Goal: Task Accomplishment & Management: Use online tool/utility

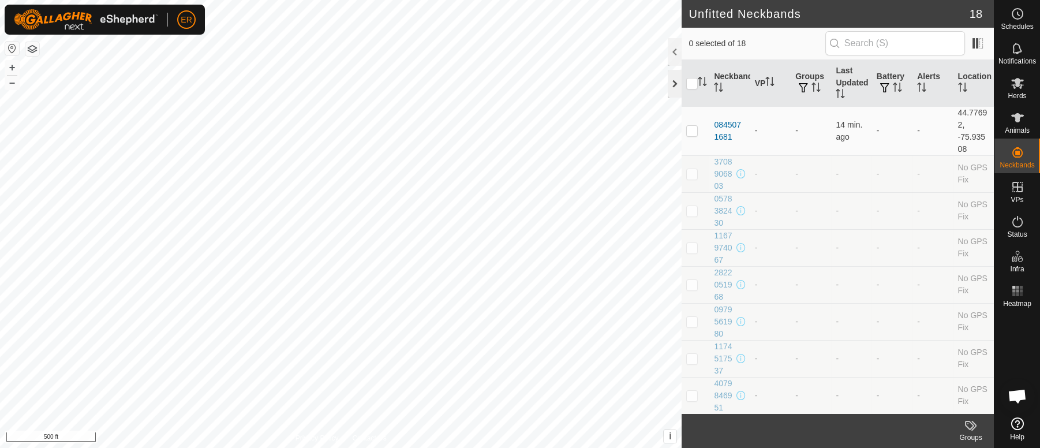
scroll to position [9614, 0]
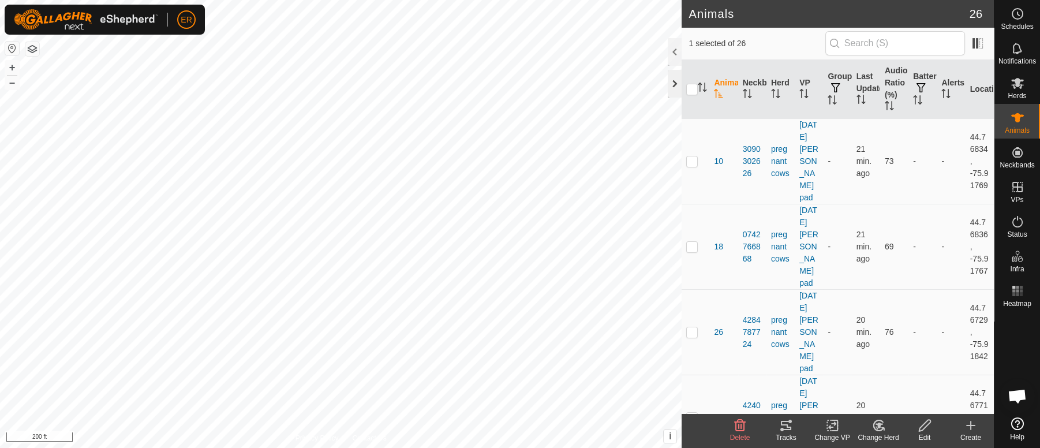
click at [673, 82] on div at bounding box center [675, 84] width 14 height 28
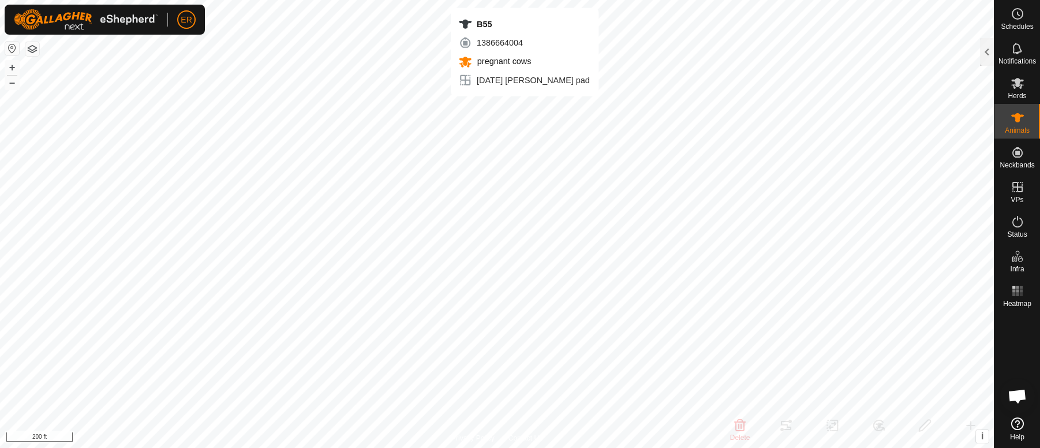
checkbox input "false"
click at [658, 447] on html "ER Schedules Notifications Herds Animals Neckbands VPs Status Infra Heatmap Hel…" at bounding box center [520, 224] width 1040 height 448
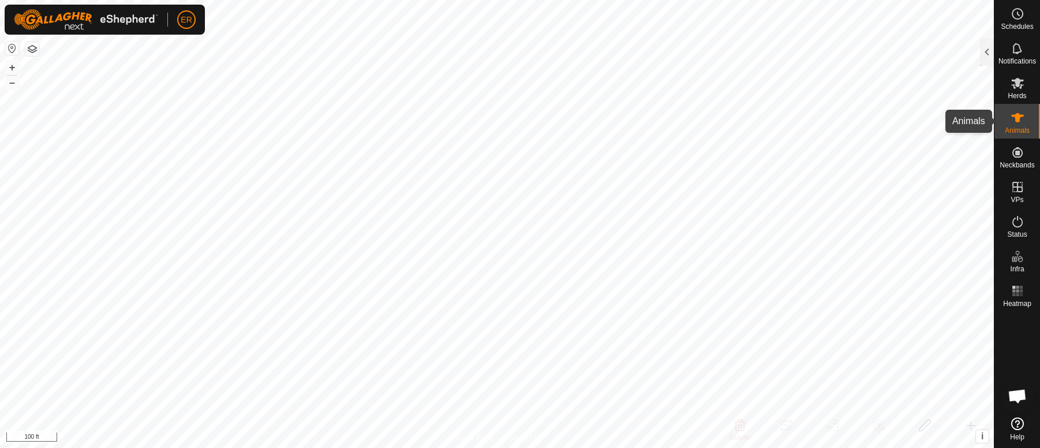
click at [1015, 117] on icon at bounding box center [1017, 117] width 13 height 9
click at [987, 51] on div at bounding box center [987, 52] width 14 height 28
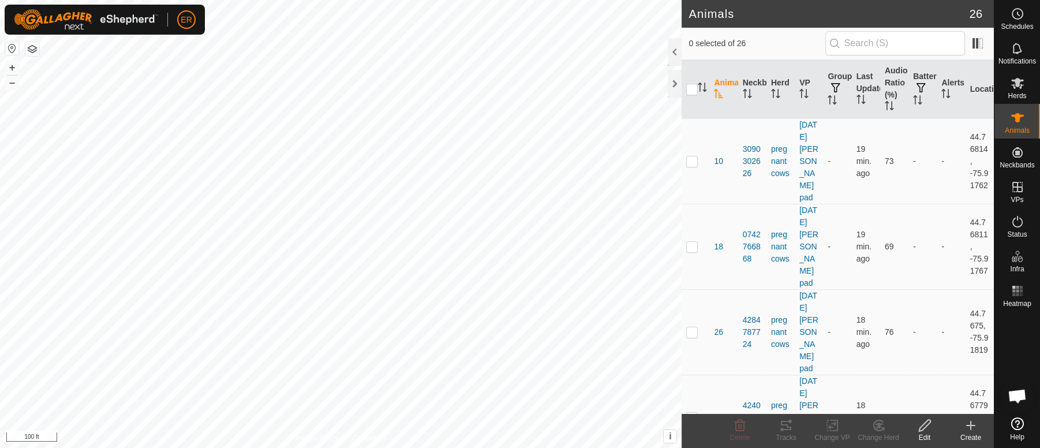
click at [970, 425] on icon at bounding box center [971, 425] width 8 height 0
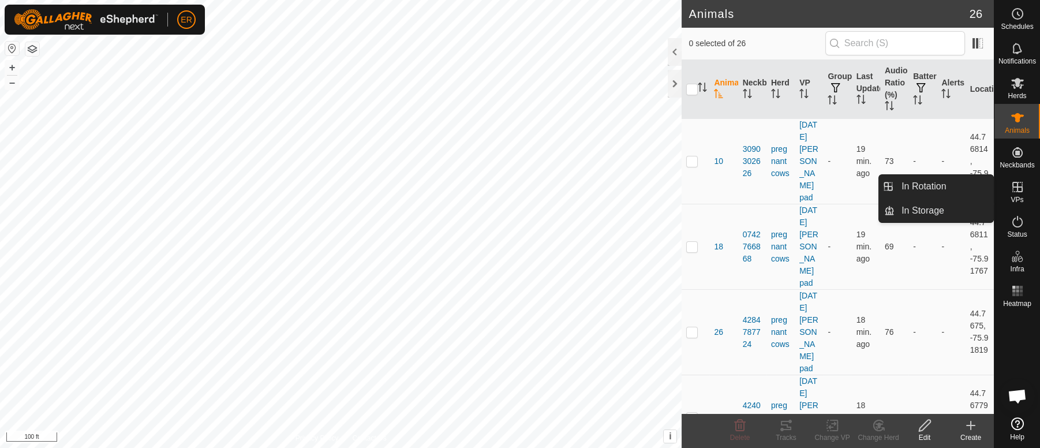
click at [1019, 186] on icon at bounding box center [1017, 187] width 10 height 10
click at [971, 186] on link "In Rotation" at bounding box center [944, 186] width 99 height 23
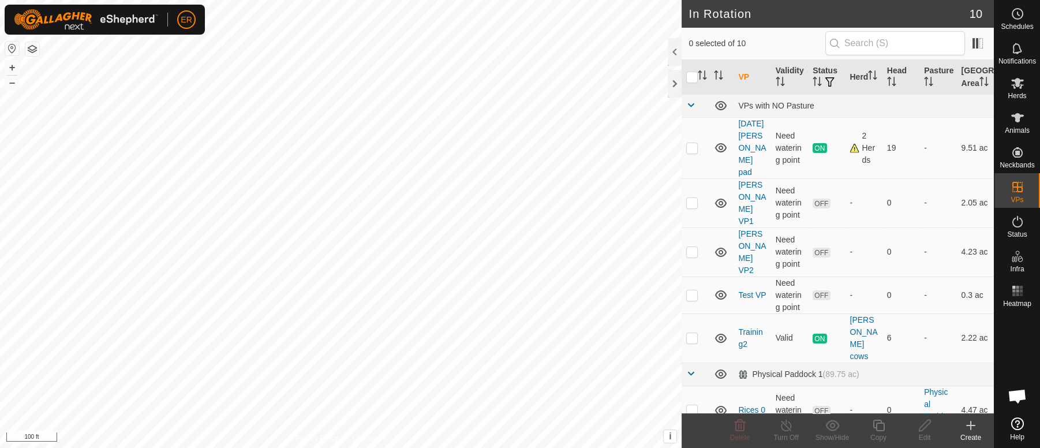
click at [969, 422] on icon at bounding box center [971, 425] width 14 height 14
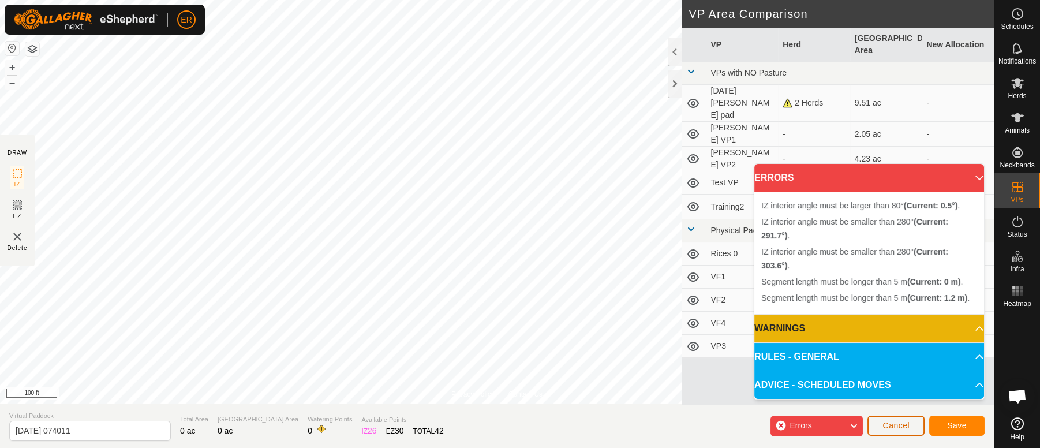
click at [918, 422] on button "Cancel" at bounding box center [896, 426] width 57 height 20
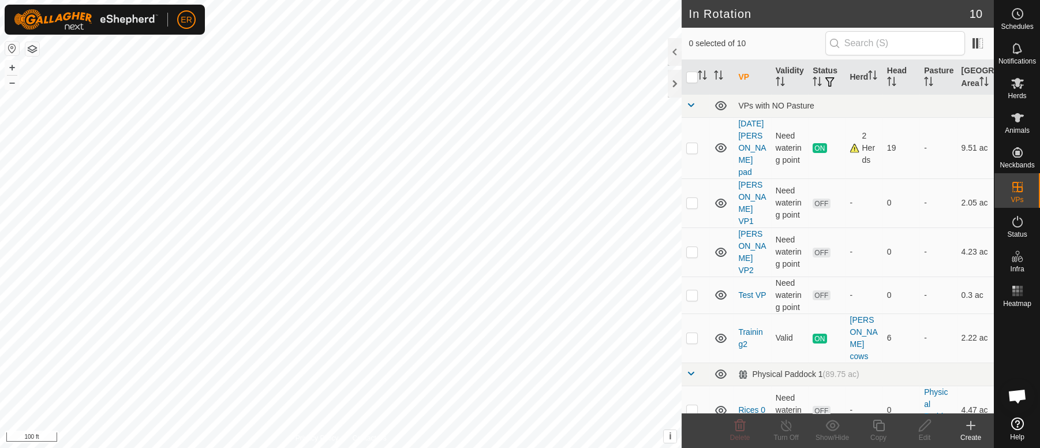
click at [969, 421] on icon at bounding box center [971, 425] width 14 height 14
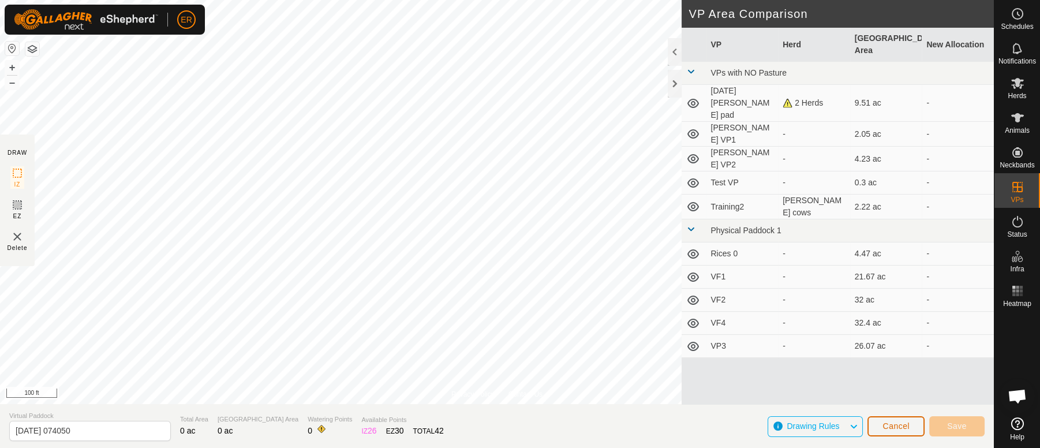
click at [896, 425] on span "Cancel" at bounding box center [896, 425] width 27 height 9
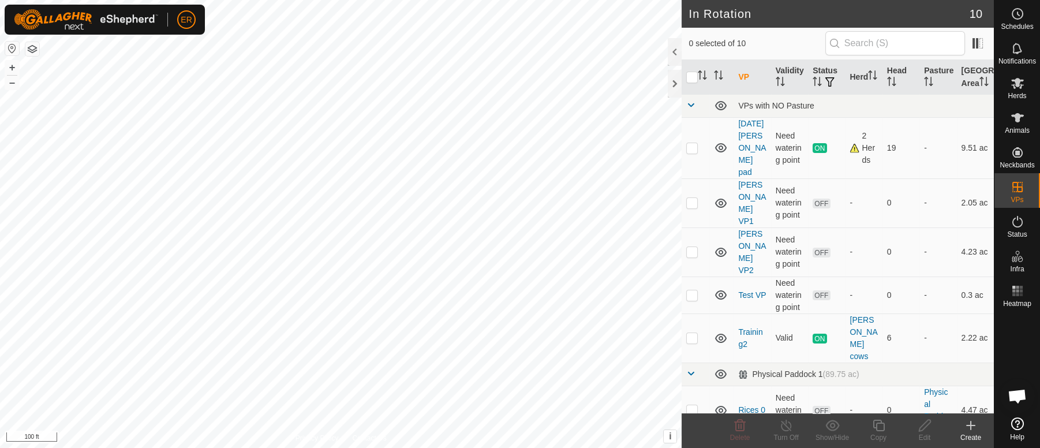
click at [974, 424] on icon at bounding box center [971, 425] width 14 height 14
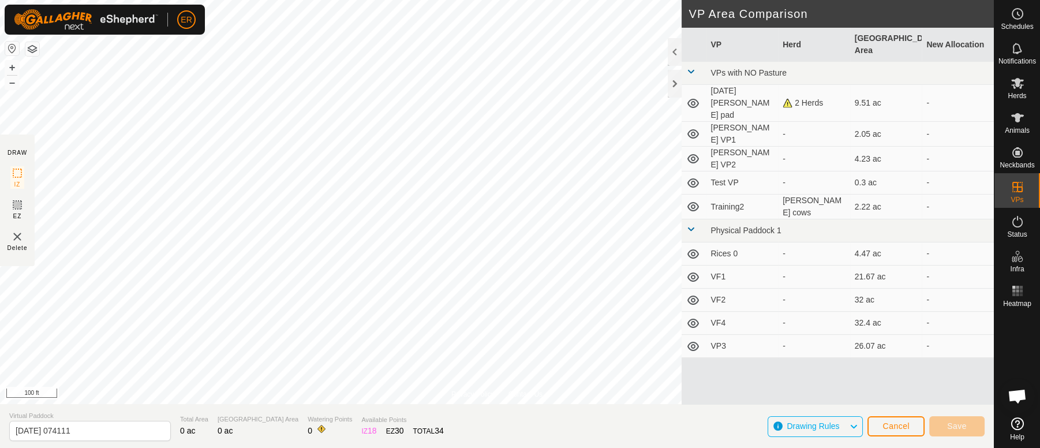
click at [356, 406] on section "Virtual Paddock [DATE] 074111 Total Area 0 ac Grazing Area 0 ac Watering Points…" at bounding box center [497, 426] width 994 height 44
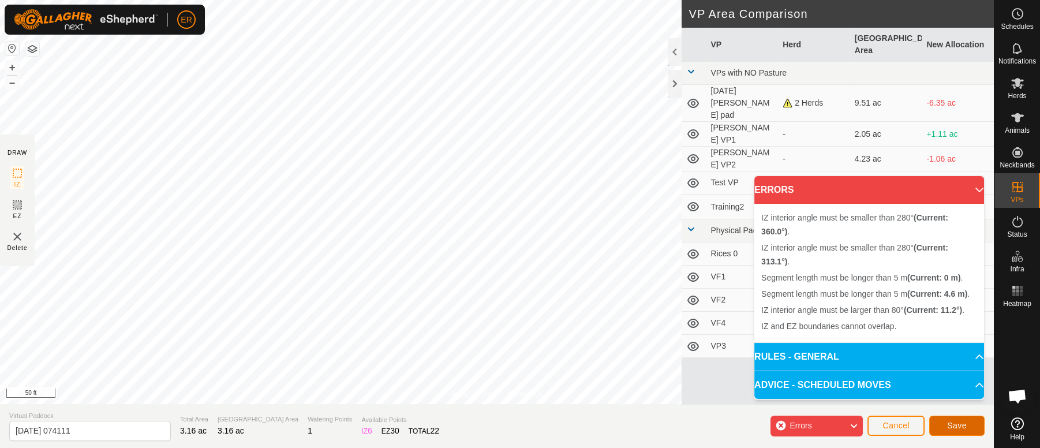
click at [964, 425] on span "Save" at bounding box center [957, 425] width 20 height 9
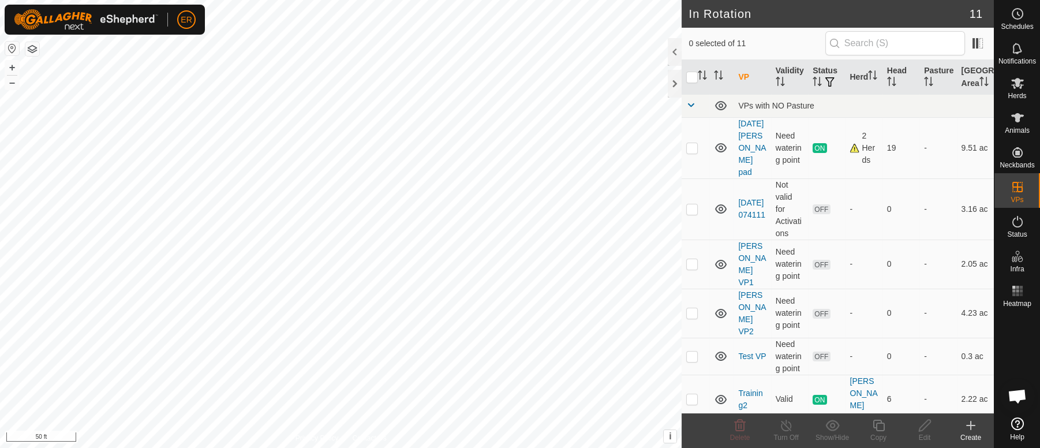
checkbox input "true"
click at [922, 426] on icon at bounding box center [925, 425] width 14 height 14
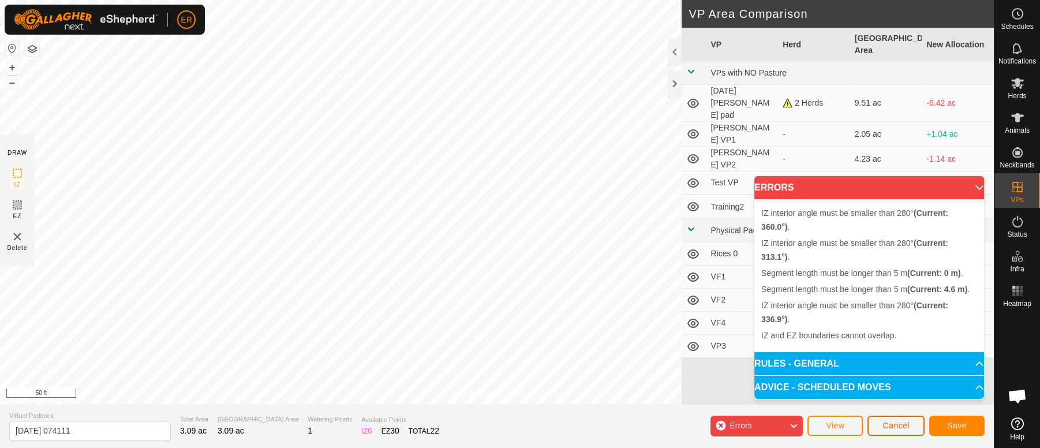
click at [884, 425] on span "Cancel" at bounding box center [896, 425] width 27 height 9
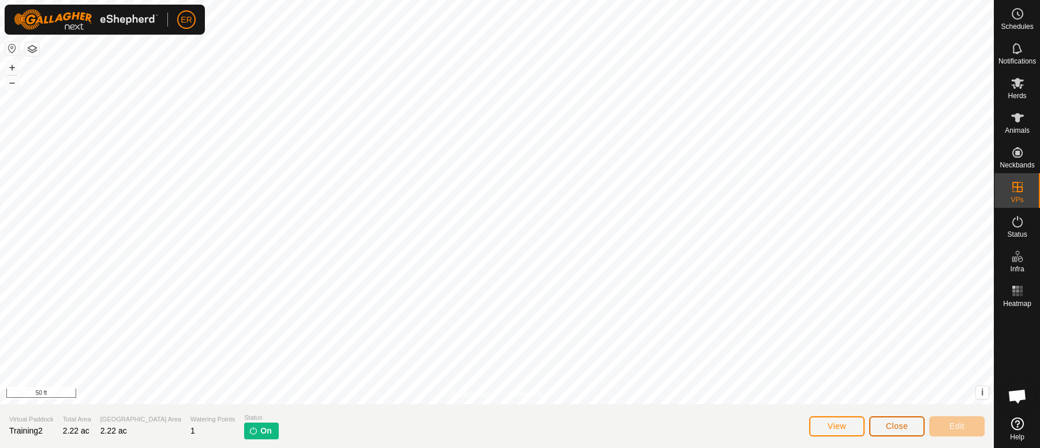
click at [892, 427] on span "Close" at bounding box center [897, 425] width 22 height 9
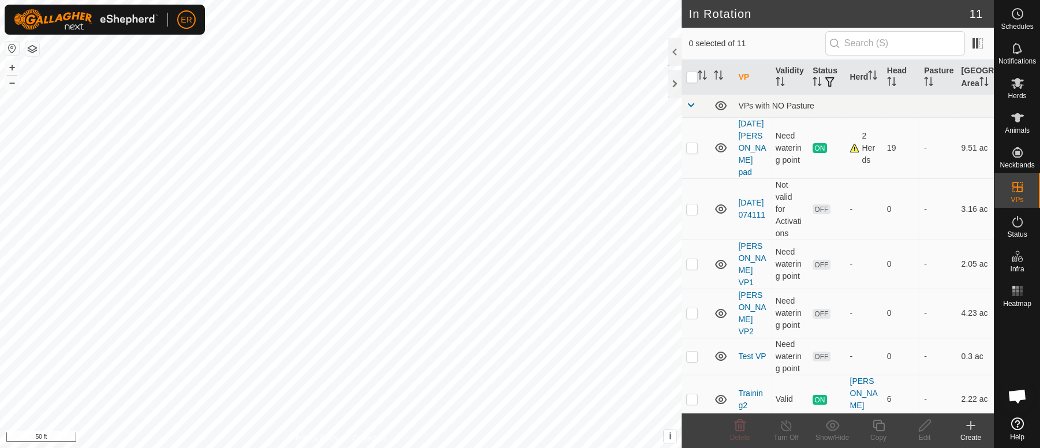
checkbox input "true"
click at [922, 428] on icon at bounding box center [925, 425] width 14 height 14
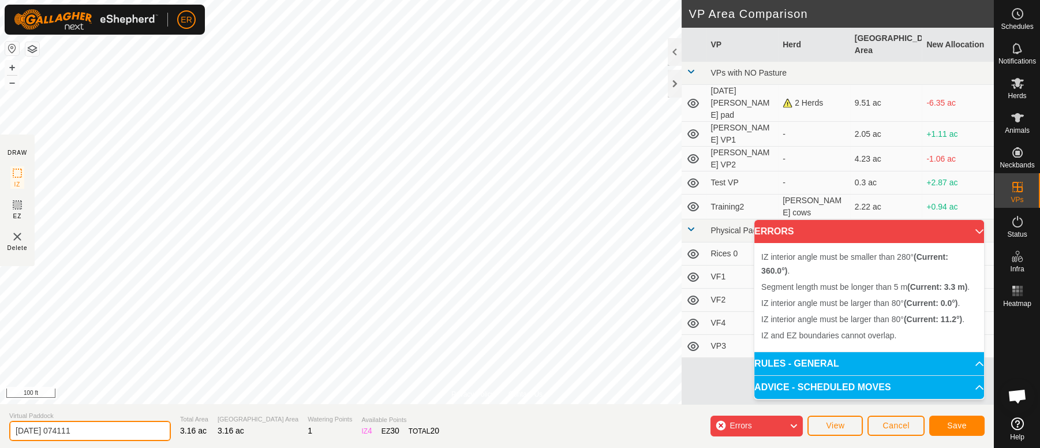
click at [86, 422] on input "[DATE] 074111" at bounding box center [90, 431] width 162 height 20
type input "2"
type input "grampas barn1"
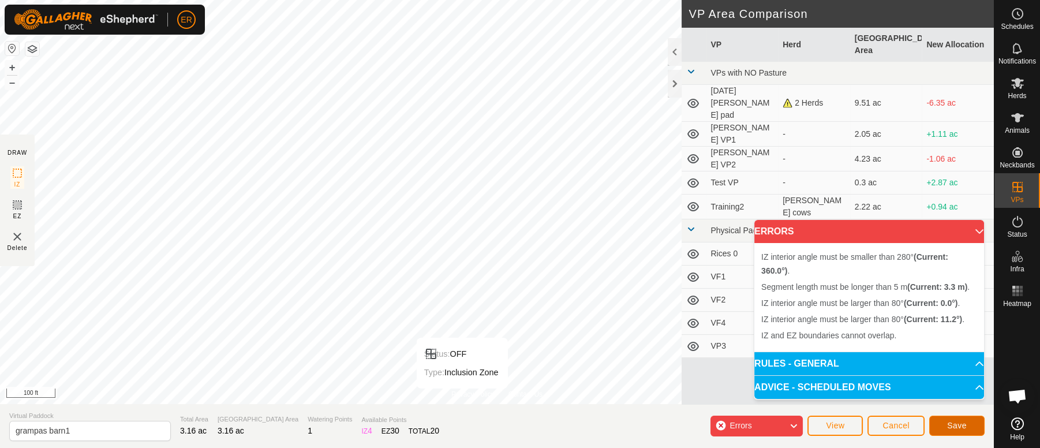
click at [959, 426] on span "Save" at bounding box center [957, 425] width 20 height 9
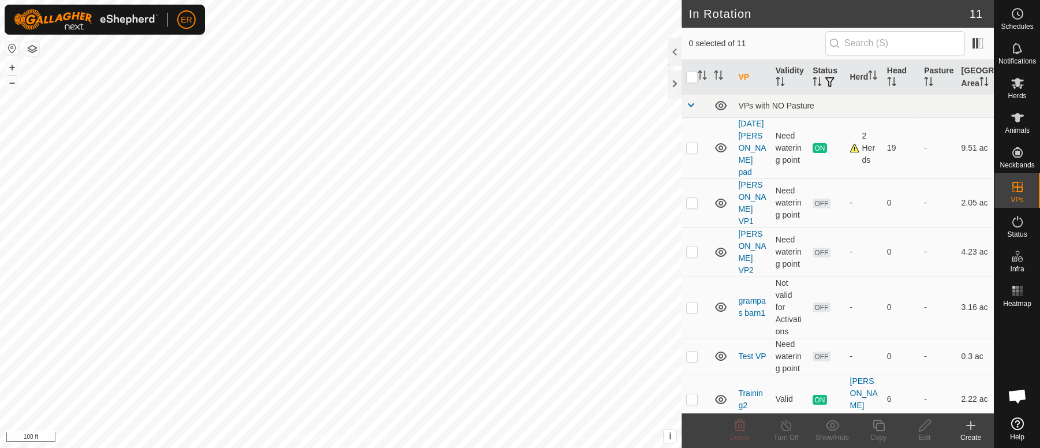
click at [970, 427] on icon at bounding box center [971, 425] width 14 height 14
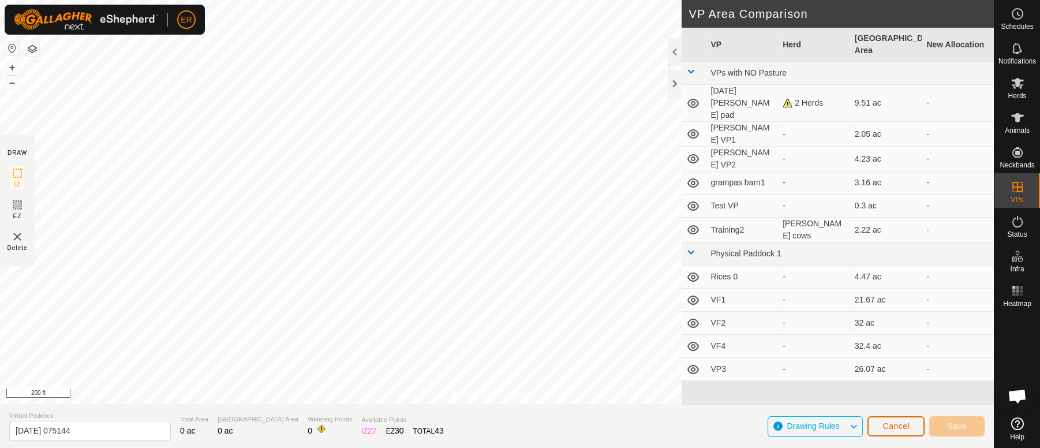
click at [898, 432] on button "Cancel" at bounding box center [896, 426] width 57 height 20
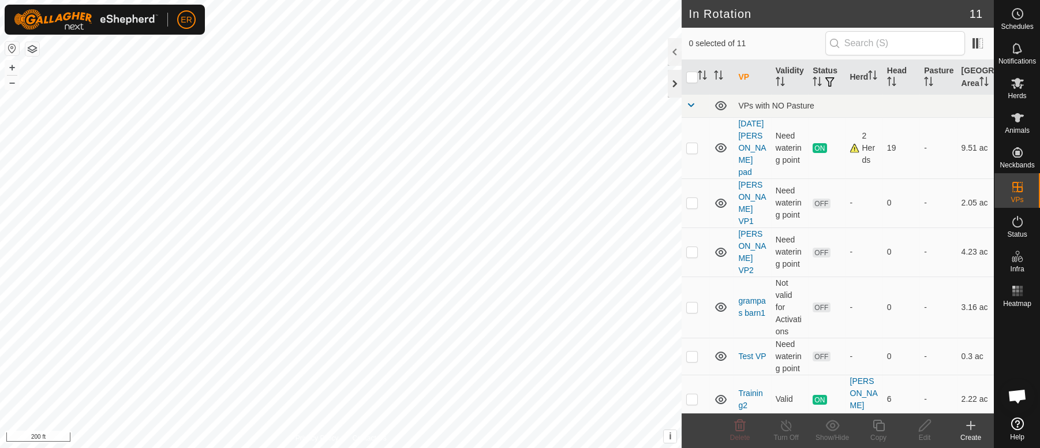
click at [672, 85] on div at bounding box center [675, 84] width 14 height 28
